Goal: Transaction & Acquisition: Purchase product/service

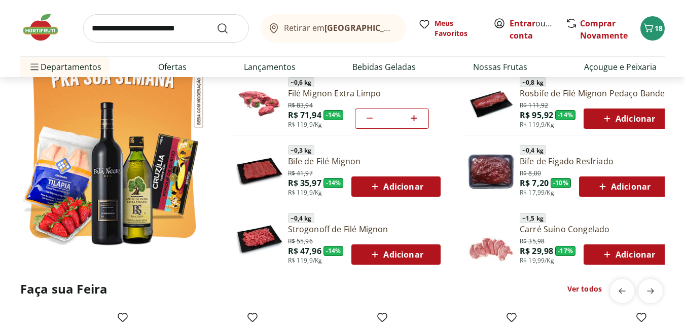
click at [136, 25] on input "search" at bounding box center [166, 28] width 166 height 28
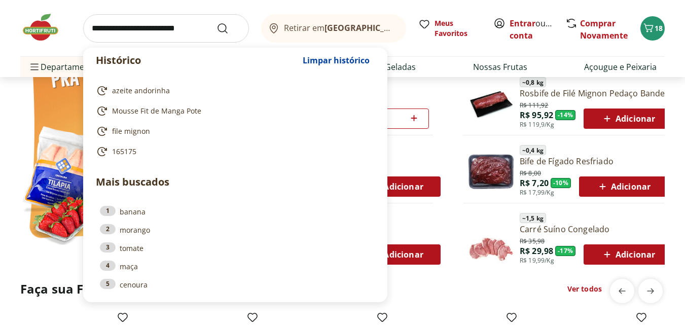
paste input "******"
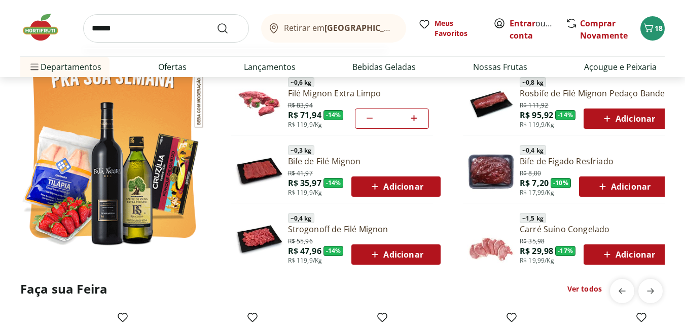
type input "******"
click at [217, 22] on button "Submit Search" at bounding box center [229, 28] width 24 height 12
